Goal: Register for event/course

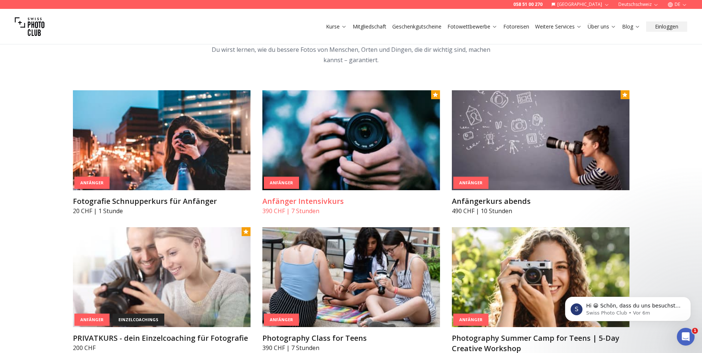
scroll to position [407, 0]
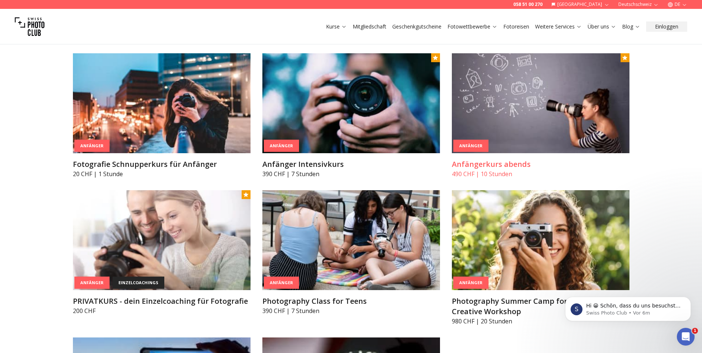
click at [539, 114] on img at bounding box center [541, 103] width 178 height 100
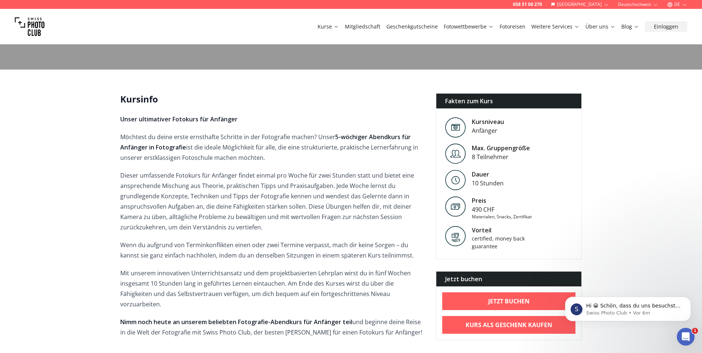
scroll to position [185, 0]
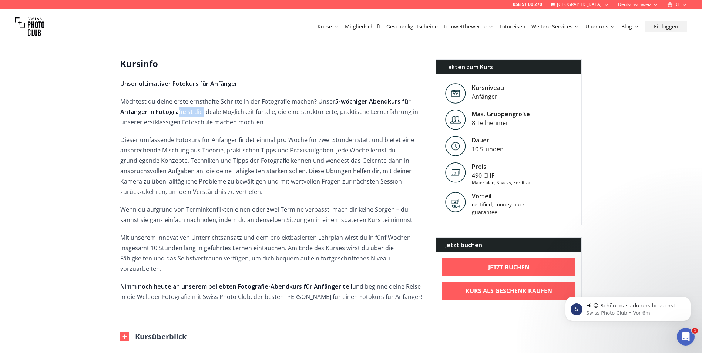
drag, startPoint x: 195, startPoint y: 111, endPoint x: 216, endPoint y: 115, distance: 20.6
click at [214, 114] on p "Möchtest du deine erste ernsthafte Schritte in der Fotografie machen? Unser 5-w…" at bounding box center [272, 111] width 304 height 31
drag, startPoint x: 216, startPoint y: 115, endPoint x: 260, endPoint y: 121, distance: 44.5
click at [257, 120] on p "Möchtest du deine erste ernsthafte Schritte in der Fotografie machen? Unser 5-w…" at bounding box center [272, 111] width 304 height 31
drag, startPoint x: 304, startPoint y: 115, endPoint x: 326, endPoint y: 114, distance: 21.9
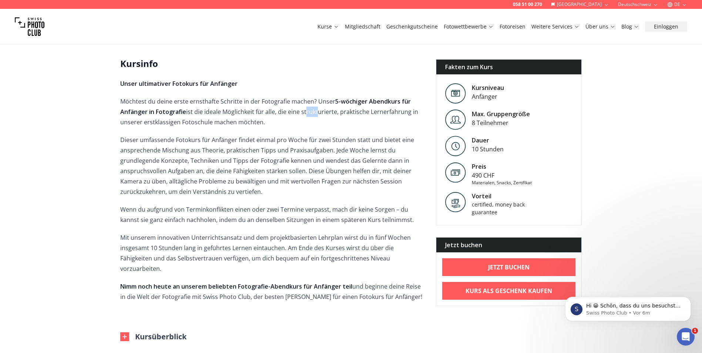
click at [326, 114] on p "Möchtest du deine erste ernsthafte Schritte in der Fotografie machen? Unser 5-w…" at bounding box center [272, 111] width 304 height 31
drag, startPoint x: 326, startPoint y: 114, endPoint x: 350, endPoint y: 121, distance: 25.1
click at [350, 121] on p "Möchtest du deine erste ernsthafte Schritte in der Fotografie machen? Unser 5-w…" at bounding box center [272, 111] width 304 height 31
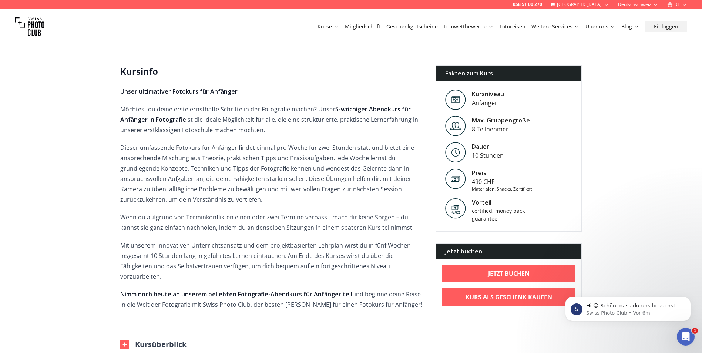
drag, startPoint x: 386, startPoint y: 194, endPoint x: 291, endPoint y: 99, distance: 134.6
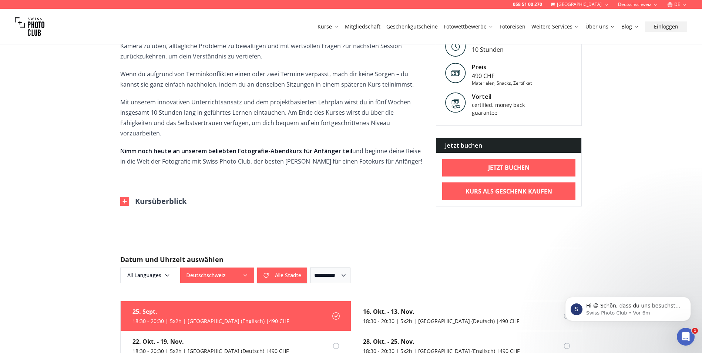
scroll to position [325, 0]
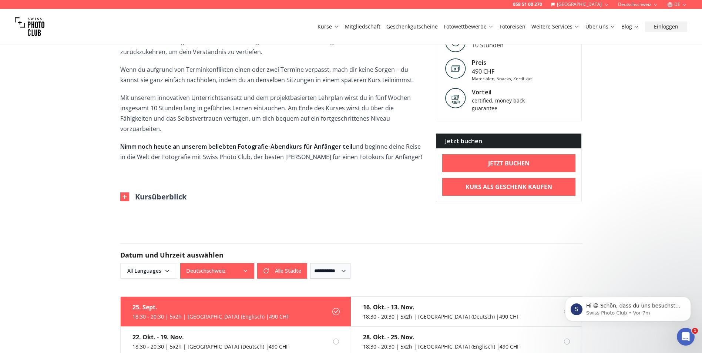
click at [360, 226] on form "**********" at bounding box center [351, 261] width 474 height 71
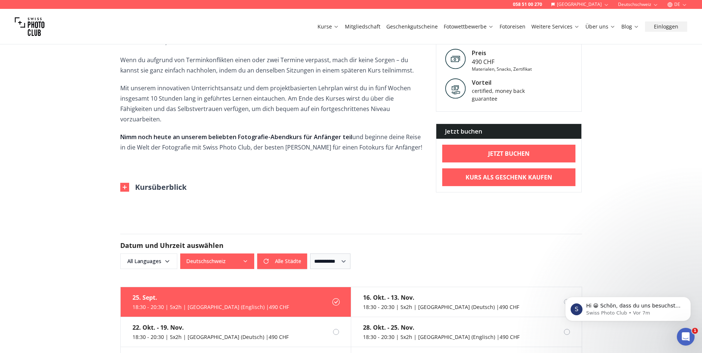
scroll to position [436, 0]
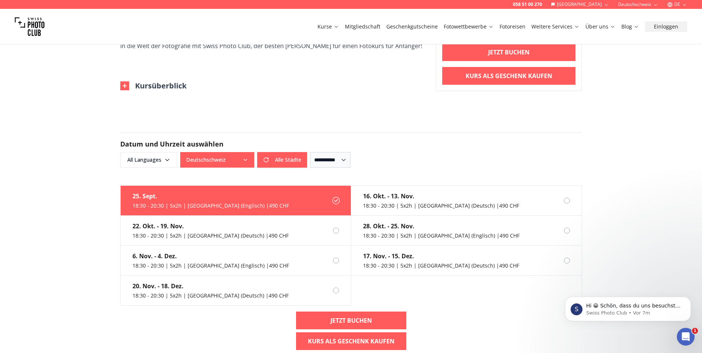
click at [136, 81] on button "Kursüberblick" at bounding box center [153, 86] width 66 height 10
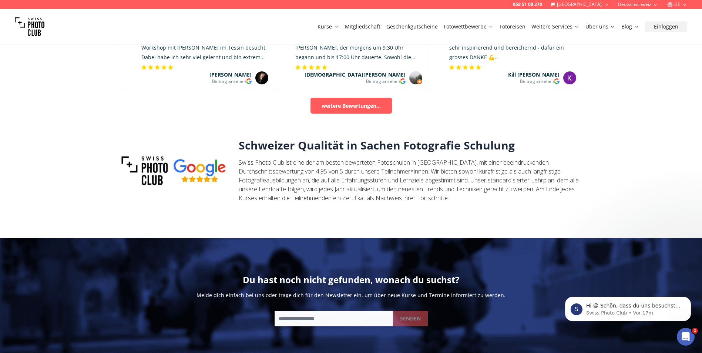
scroll to position [1214, 0]
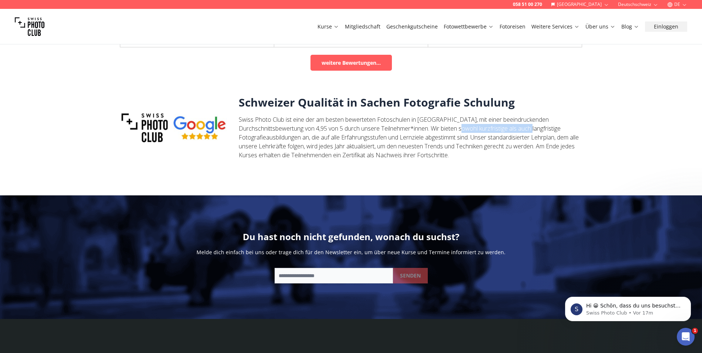
drag, startPoint x: 430, startPoint y: 117, endPoint x: 509, endPoint y: 117, distance: 79.2
click at [509, 117] on p "Swiss Photo Club ist eine der am besten bewerteten Fotoschulen in [GEOGRAPHIC_D…" at bounding box center [411, 137] width 344 height 44
drag, startPoint x: 509, startPoint y: 117, endPoint x: 519, endPoint y: 118, distance: 10.0
click at [519, 118] on p "Swiss Photo Club ist eine der am besten bewerteten Fotoschulen in [GEOGRAPHIC_D…" at bounding box center [411, 137] width 344 height 44
drag, startPoint x: 281, startPoint y: 117, endPoint x: 367, endPoint y: 119, distance: 86.3
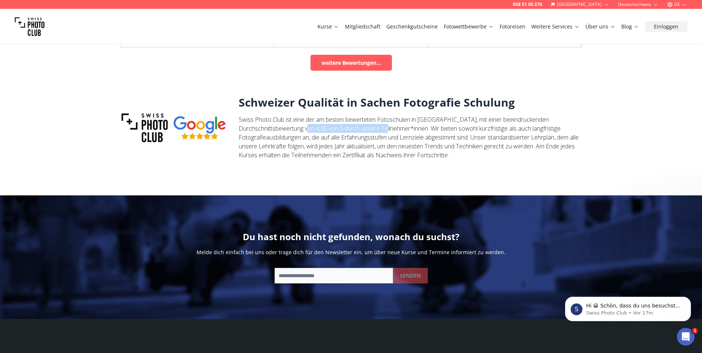
click at [367, 119] on p "Swiss Photo Club ist eine der am besten bewerteten Fotoschulen in [GEOGRAPHIC_D…" at bounding box center [411, 137] width 344 height 44
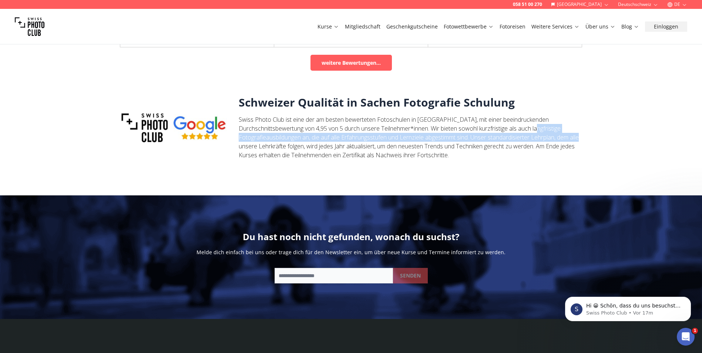
drag, startPoint x: 511, startPoint y: 117, endPoint x: 554, endPoint y: 128, distance: 44.7
click at [554, 127] on p "Swiss Photo Club ist eine der am besten bewerteten Fotoschulen in [GEOGRAPHIC_D…" at bounding box center [411, 137] width 344 height 44
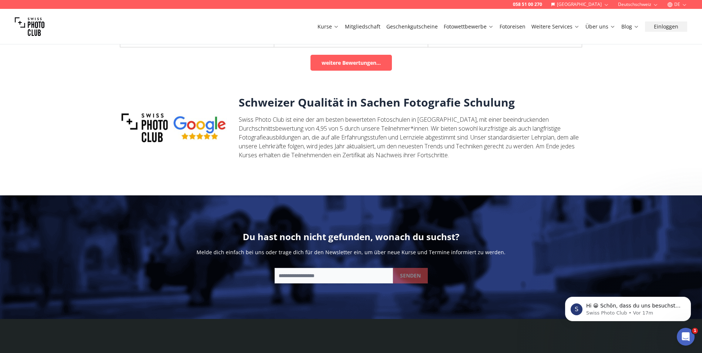
click at [400, 144] on p "Swiss Photo Club ist eine der am besten bewerteten Fotoschulen in [GEOGRAPHIC_D…" at bounding box center [411, 137] width 344 height 44
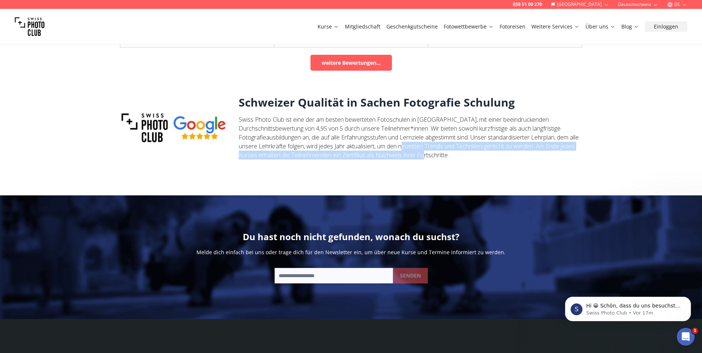
drag, startPoint x: 444, startPoint y: 141, endPoint x: 468, endPoint y: 147, distance: 25.4
click at [467, 146] on p "Swiss Photo Club ist eine der am besten bewerteten Fotoschulen in [GEOGRAPHIC_D…" at bounding box center [411, 137] width 344 height 44
drag, startPoint x: 468, startPoint y: 147, endPoint x: 501, endPoint y: 158, distance: 34.5
click at [501, 158] on div "Schweizer Qualität in Sachen Fotografie Schulung Swiss Photo Club ist eine der …" at bounding box center [351, 128] width 462 height 100
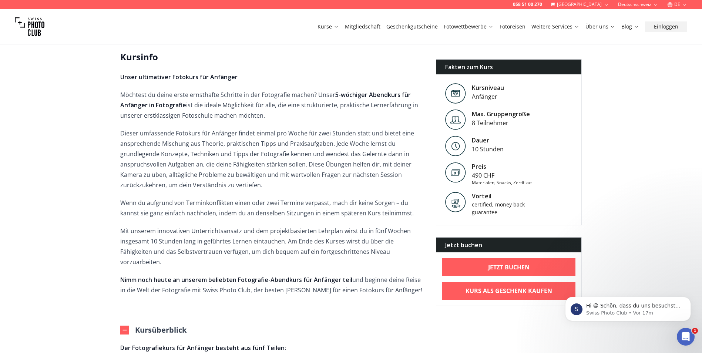
scroll to position [0, 0]
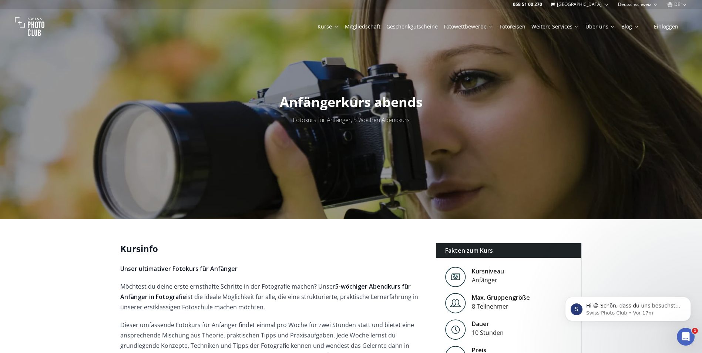
drag, startPoint x: 552, startPoint y: 230, endPoint x: 459, endPoint y: 121, distance: 142.8
click at [332, 26] on link "Kurse" at bounding box center [328, 26] width 21 height 7
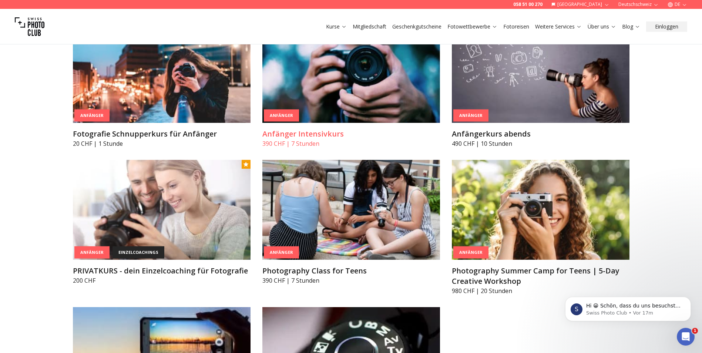
scroll to position [444, 0]
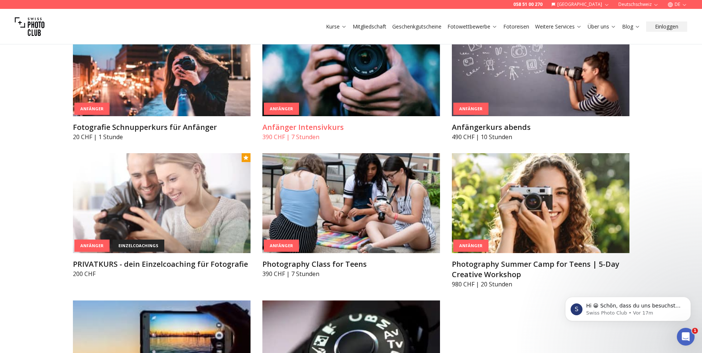
click at [381, 100] on img at bounding box center [351, 66] width 178 height 100
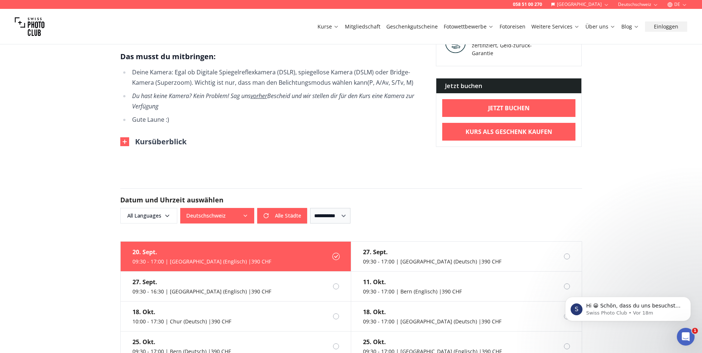
scroll to position [444, 0]
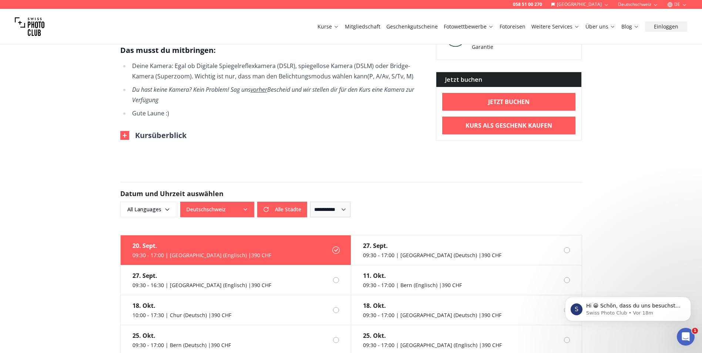
click at [154, 130] on button "Kursüberblick" at bounding box center [153, 135] width 66 height 10
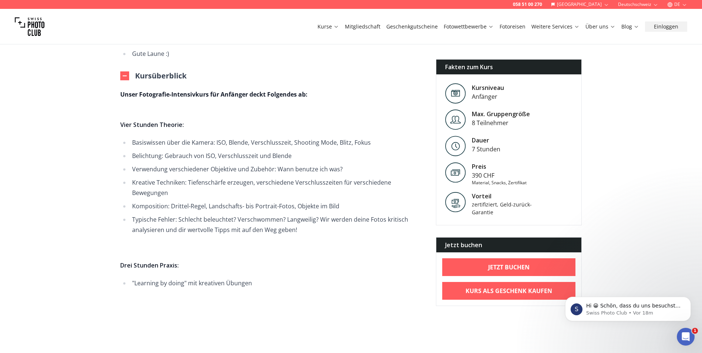
scroll to position [518, 0]
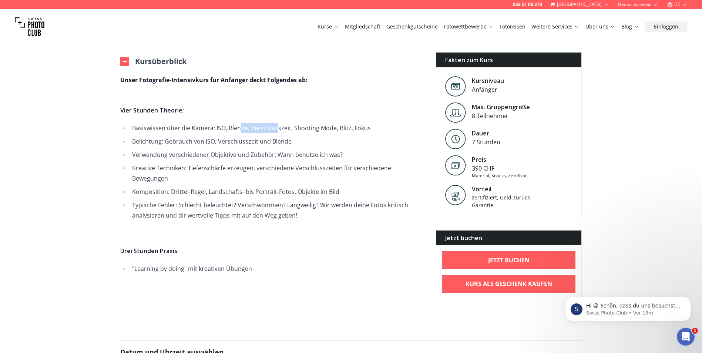
drag, startPoint x: 240, startPoint y: 118, endPoint x: 284, endPoint y: 118, distance: 43.3
click at [283, 123] on li "Basiswissen über die Kamera: ISO, Blende, Verschlusszeit, Shooting Mode, Blitz,…" at bounding box center [277, 128] width 294 height 10
drag, startPoint x: 284, startPoint y: 118, endPoint x: 348, endPoint y: 125, distance: 65.2
click at [348, 125] on ul "Basiswissen über die Kamera: ISO, Blende, Verschlusszeit, Shooting Mode, Blitz,…" at bounding box center [272, 172] width 304 height 98
drag, startPoint x: 348, startPoint y: 125, endPoint x: 364, endPoint y: 137, distance: 20.1
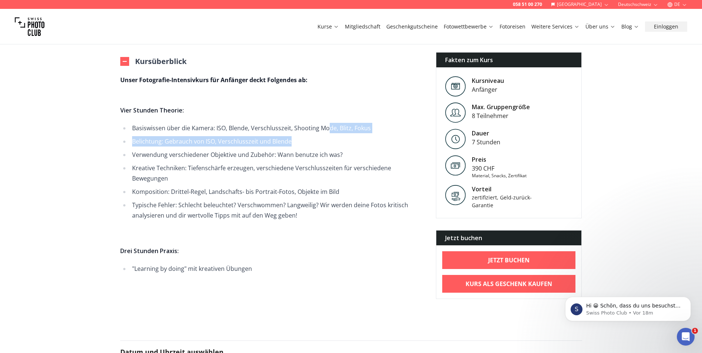
click at [364, 137] on li "Belichtung: Gebrauch von ISO, Verschlusszeit und Blende" at bounding box center [277, 141] width 294 height 10
drag, startPoint x: 259, startPoint y: 134, endPoint x: 279, endPoint y: 135, distance: 20.0
click at [278, 136] on li "Belichtung: Gebrauch von ISO, Verschlusszeit und Blende" at bounding box center [277, 141] width 294 height 10
drag, startPoint x: 279, startPoint y: 135, endPoint x: 311, endPoint y: 141, distance: 32.3
click at [311, 150] on li "Verwendung verschiedener Objektive und Zubehör: Wann benutze ich was?" at bounding box center [277, 155] width 294 height 10
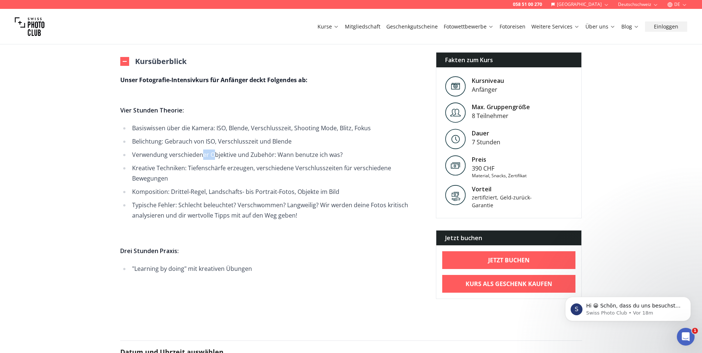
drag, startPoint x: 202, startPoint y: 147, endPoint x: 221, endPoint y: 146, distance: 19.3
click at [221, 150] on li "Verwendung verschiedener Objektive und Zubehör: Wann benutze ich was?" at bounding box center [277, 155] width 294 height 10
drag, startPoint x: 221, startPoint y: 146, endPoint x: 286, endPoint y: 151, distance: 65.0
click at [285, 151] on li "Verwendung verschiedener Objektive und Zubehör: Wann benutze ich was?" at bounding box center [277, 155] width 294 height 10
drag, startPoint x: 286, startPoint y: 151, endPoint x: 337, endPoint y: 159, distance: 51.4
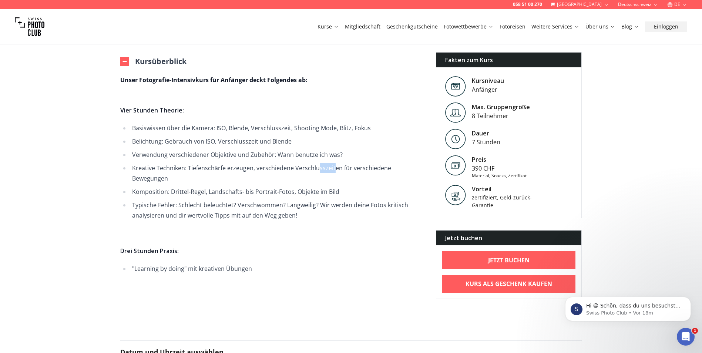
click at [337, 163] on li "Kreative Techniken: Tiefenschärfe erzeugen, verschiedene Verschlusszeiten für v…" at bounding box center [277, 173] width 294 height 21
drag, startPoint x: 337, startPoint y: 159, endPoint x: 259, endPoint y: 168, distance: 78.3
click at [259, 168] on li "Kreative Techniken: Tiefenschärfe erzeugen, verschiedene Verschlusszeiten für v…" at bounding box center [277, 173] width 294 height 21
drag, startPoint x: 190, startPoint y: 158, endPoint x: 211, endPoint y: 156, distance: 21.2
click at [211, 163] on li "Kreative Techniken: Tiefenschärfe erzeugen, verschiedene Verschlusszeiten für v…" at bounding box center [277, 173] width 294 height 21
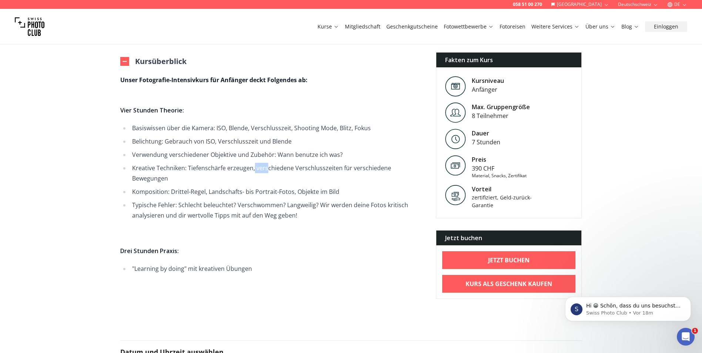
drag, startPoint x: 211, startPoint y: 156, endPoint x: 290, endPoint y: 165, distance: 79.1
click at [290, 165] on li "Kreative Techniken: Tiefenschärfe erzeugen, verschiedene Verschlusszeiten für v…" at bounding box center [277, 173] width 294 height 21
drag, startPoint x: 290, startPoint y: 165, endPoint x: 295, endPoint y: 181, distance: 16.7
click at [295, 187] on li "Komposition: Drittel-Regel, Landschafts- bis Portrait-Fotos, Objekte im Bild" at bounding box center [277, 192] width 294 height 10
drag, startPoint x: 234, startPoint y: 158, endPoint x: 252, endPoint y: 161, distance: 18.2
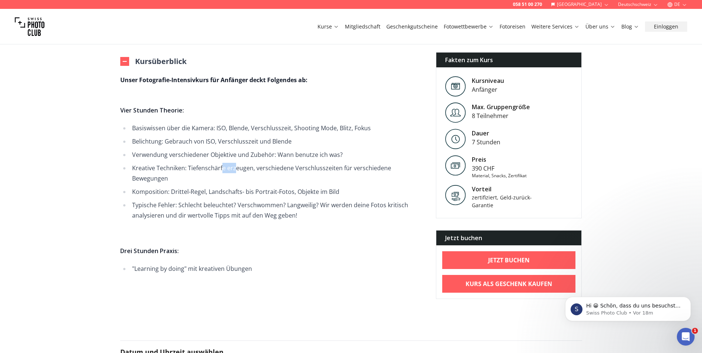
click at [251, 163] on li "Kreative Techniken: Tiefenschärfe erzeugen, verschiedene Verschlusszeiten für v…" at bounding box center [277, 173] width 294 height 21
drag, startPoint x: 252, startPoint y: 161, endPoint x: 310, endPoint y: 168, distance: 58.8
click at [309, 168] on li "Kreative Techniken: Tiefenschärfe erzeugen, verschiedene Verschlusszeiten für v…" at bounding box center [277, 173] width 294 height 21
drag, startPoint x: 289, startPoint y: 161, endPoint x: 309, endPoint y: 160, distance: 19.6
click at [308, 163] on li "Kreative Techniken: Tiefenschärfe erzeugen, verschiedene Verschlusszeiten für v…" at bounding box center [277, 173] width 294 height 21
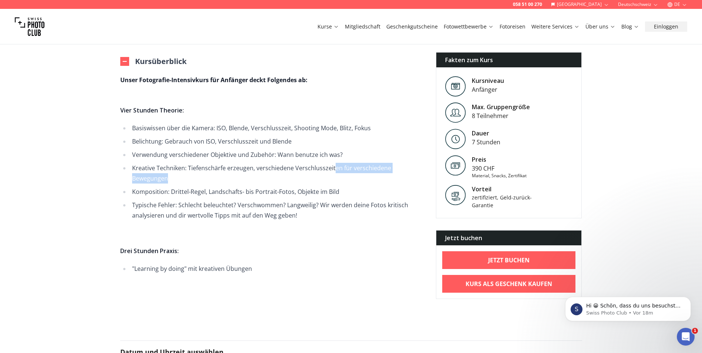
drag, startPoint x: 309, startPoint y: 160, endPoint x: 361, endPoint y: 168, distance: 52.7
click at [361, 168] on li "Kreative Techniken: Tiefenschärfe erzeugen, verschiedene Verschlusszeiten für v…" at bounding box center [277, 173] width 294 height 21
drag, startPoint x: 361, startPoint y: 168, endPoint x: 292, endPoint y: 174, distance: 69.6
click at [292, 174] on li "Kreative Techniken: Tiefenschärfe erzeugen, verschiedene Verschlusszeiten für v…" at bounding box center [277, 173] width 294 height 21
click at [198, 187] on li "Komposition: Drittel-Regel, Landschafts- bis Portrait-Fotos, Objekte im Bild" at bounding box center [277, 192] width 294 height 10
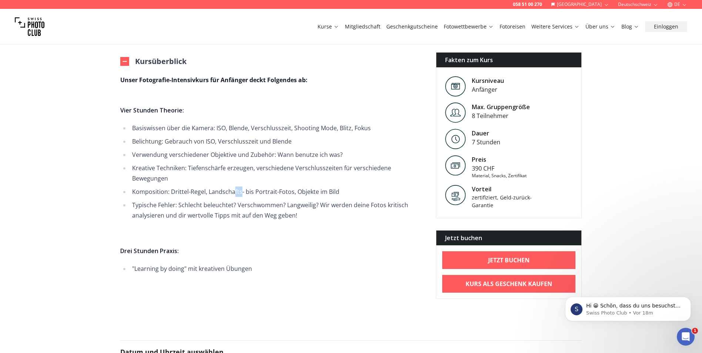
drag, startPoint x: 198, startPoint y: 183, endPoint x: 243, endPoint y: 183, distance: 44.8
click at [243, 187] on li "Komposition: Drittel-Regel, Landschafts- bis Portrait-Fotos, Objekte im Bild" at bounding box center [277, 192] width 294 height 10
drag, startPoint x: 243, startPoint y: 183, endPoint x: 253, endPoint y: 183, distance: 10.4
click at [253, 187] on li "Komposition: Drittel-Regel, Landschafts- bis Portrait-Fotos, Objekte im Bild" at bounding box center [277, 192] width 294 height 10
drag, startPoint x: 244, startPoint y: 183, endPoint x: 250, endPoint y: 183, distance: 5.9
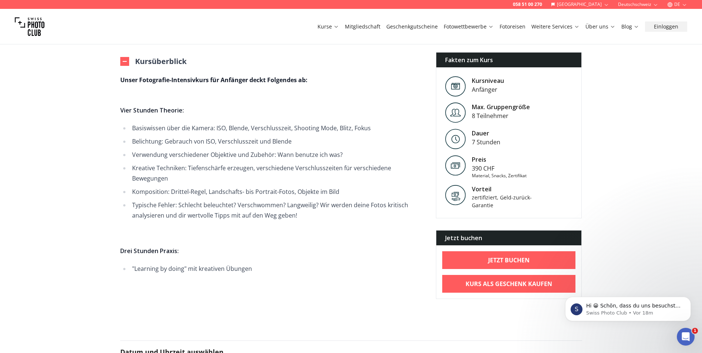
click at [249, 187] on li "Komposition: Drittel-Regel, Landschafts- bis Portrait-Fotos, Objekte im Bild" at bounding box center [277, 192] width 294 height 10
drag, startPoint x: 250, startPoint y: 183, endPoint x: 280, endPoint y: 183, distance: 30.0
click at [280, 187] on li "Komposition: Drittel-Regel, Landschafts- bis Portrait-Fotos, Objekte im Bild" at bounding box center [277, 192] width 294 height 10
drag, startPoint x: 280, startPoint y: 183, endPoint x: 336, endPoint y: 186, distance: 56.3
click at [335, 187] on li "Komposition: Drittel-Regel, Landschafts- bis Portrait-Fotos, Objekte im Bild" at bounding box center [277, 192] width 294 height 10
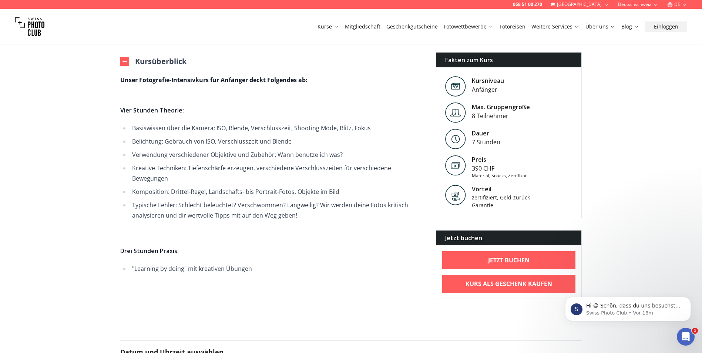
drag, startPoint x: 336, startPoint y: 186, endPoint x: 334, endPoint y: 205, distance: 19.0
click at [335, 204] on li "Typische Fehler: Schlecht beleuchtet? Verschwommen? Langweilig? Wir werden dein…" at bounding box center [277, 210] width 294 height 21
click at [209, 200] on li "Typische Fehler: Schlecht beleuchtet? Verschwommen? Langweilig? Wir werden dein…" at bounding box center [277, 210] width 294 height 21
drag, startPoint x: 210, startPoint y: 196, endPoint x: 237, endPoint y: 201, distance: 28.1
click at [237, 201] on li "Typische Fehler: Schlecht beleuchtet? Verschwommen? Langweilig? Wir werden dein…" at bounding box center [277, 210] width 294 height 21
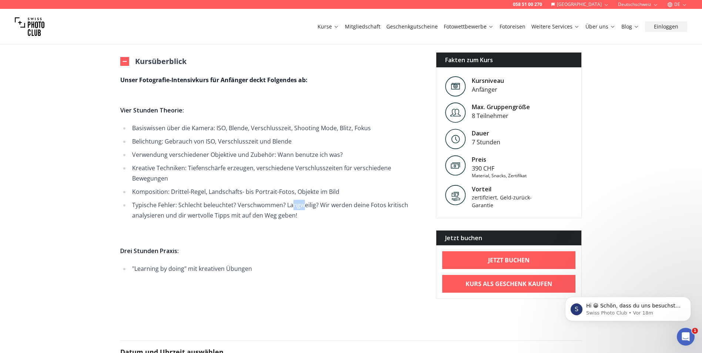
drag, startPoint x: 295, startPoint y: 199, endPoint x: 310, endPoint y: 199, distance: 15.2
click at [310, 200] on li "Typische Fehler: Schlecht beleuchtet? Verschwommen? Langweilig? Wir werden dein…" at bounding box center [277, 210] width 294 height 21
drag, startPoint x: 310, startPoint y: 199, endPoint x: 355, endPoint y: 205, distance: 44.8
click at [350, 204] on li "Typische Fehler: Schlecht beleuchtet? Verschwommen? Langweilig? Wir werden dein…" at bounding box center [277, 210] width 294 height 21
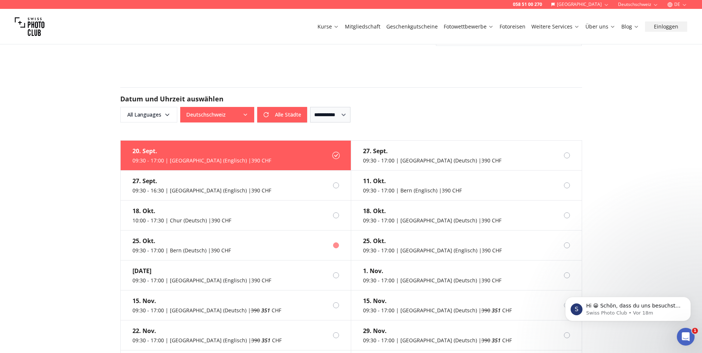
scroll to position [815, 0]
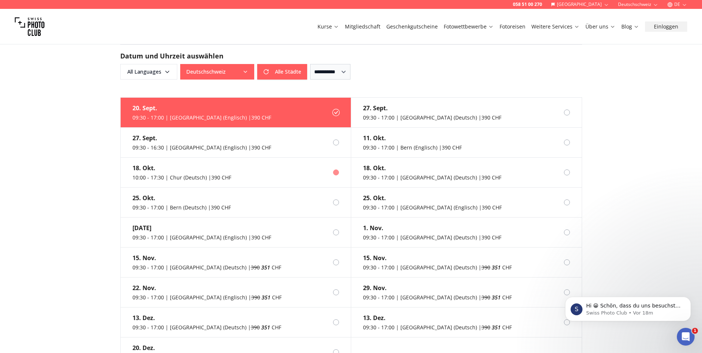
click at [188, 164] on div "18. Okt." at bounding box center [182, 168] width 99 height 9
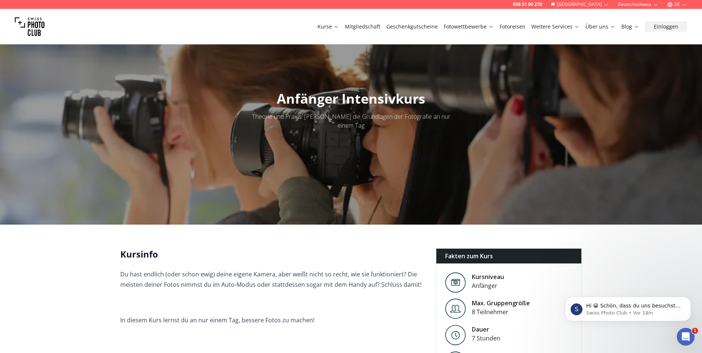
scroll to position [0, 0]
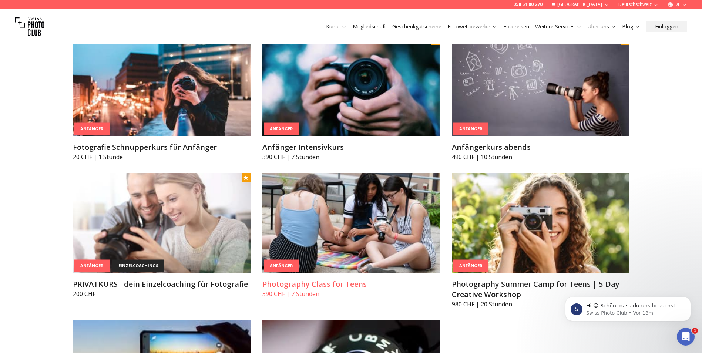
scroll to position [519, 0]
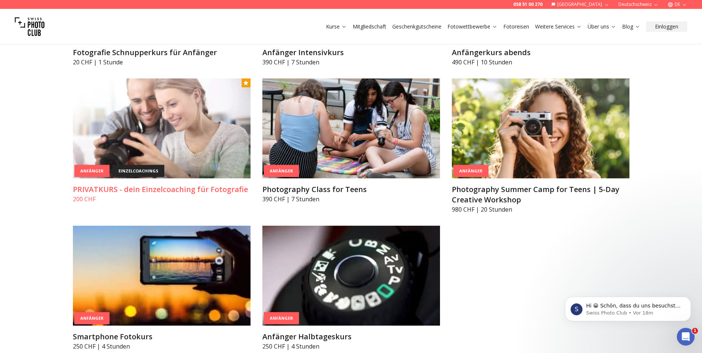
click at [180, 135] on img at bounding box center [162, 128] width 178 height 100
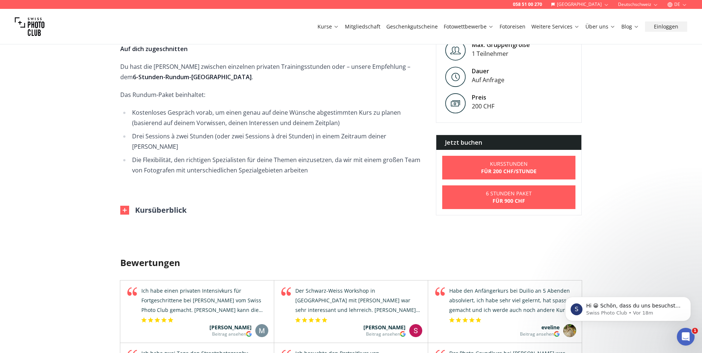
scroll to position [333, 0]
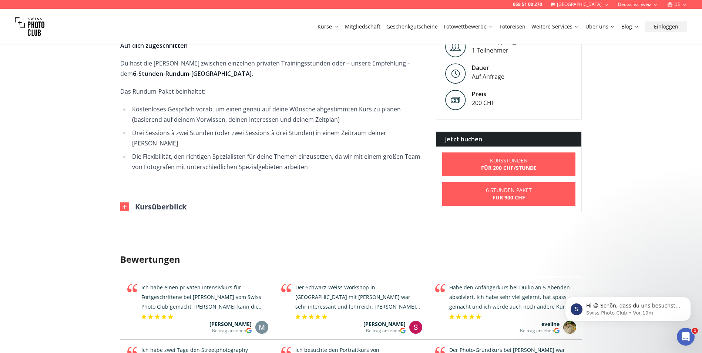
click at [354, 153] on li "Die Flexibilität, den richtigen Spezialisten für deine Themen einzusetzen, da w…" at bounding box center [277, 161] width 294 height 21
